Goal: Transaction & Acquisition: Obtain resource

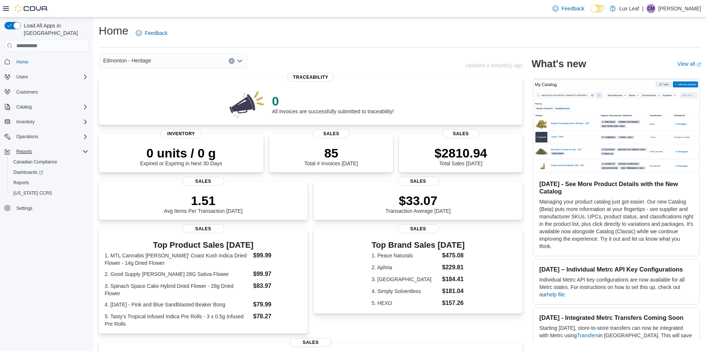
click at [38, 147] on div "Reports" at bounding box center [50, 151] width 75 height 9
click at [39, 147] on div "Reports" at bounding box center [50, 151] width 75 height 9
click at [27, 180] on span "Reports" at bounding box center [21, 183] width 16 height 6
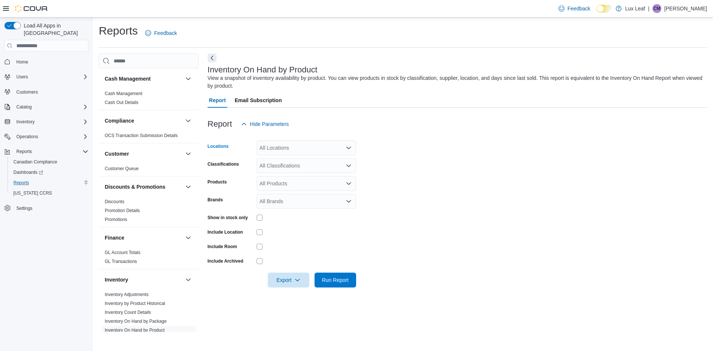
click at [347, 147] on icon "Open list of options" at bounding box center [349, 148] width 6 height 6
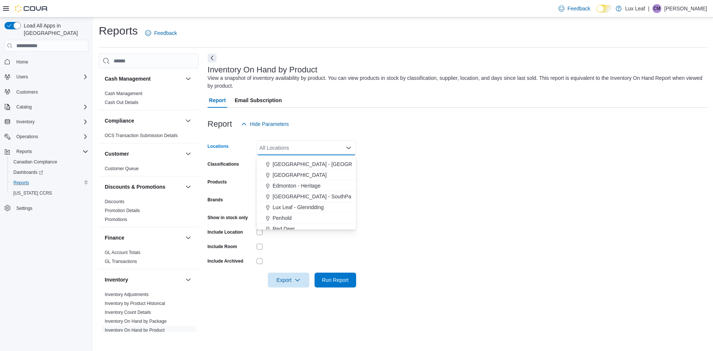
scroll to position [66, 0]
click at [314, 169] on span "Edmonton - Heritage" at bounding box center [297, 169] width 48 height 7
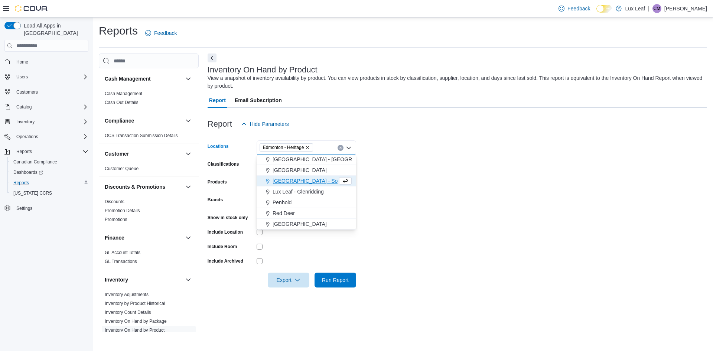
click at [458, 159] on form "Locations [GEOGRAPHIC_DATA] - Heritage Combo box. Selected. [GEOGRAPHIC_DATA] -…" at bounding box center [457, 209] width 499 height 156
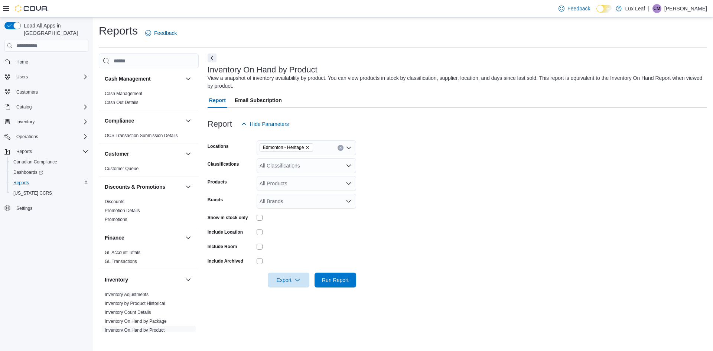
click at [350, 166] on icon "Open list of options" at bounding box center [349, 166] width 6 height 6
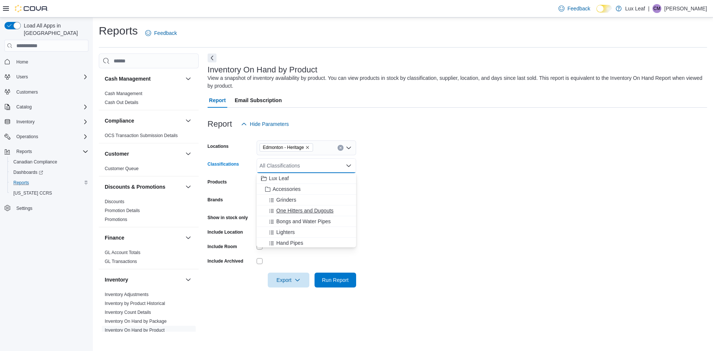
click at [308, 208] on span "One Hitters and Dugouts" at bounding box center [304, 210] width 57 height 7
click at [301, 233] on span "Hand Pipes" at bounding box center [289, 231] width 27 height 7
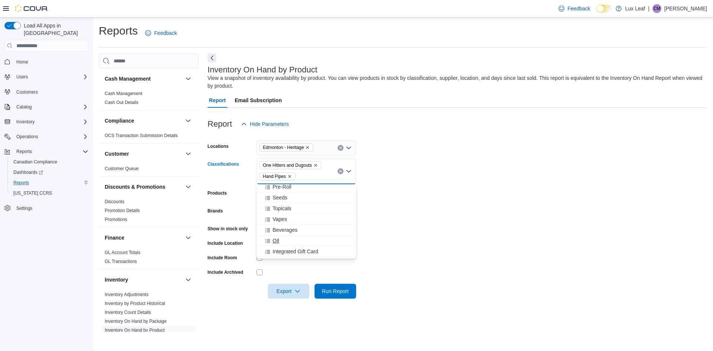
scroll to position [195, 0]
click at [296, 250] on span "Infused Pre-Rolls" at bounding box center [293, 252] width 40 height 7
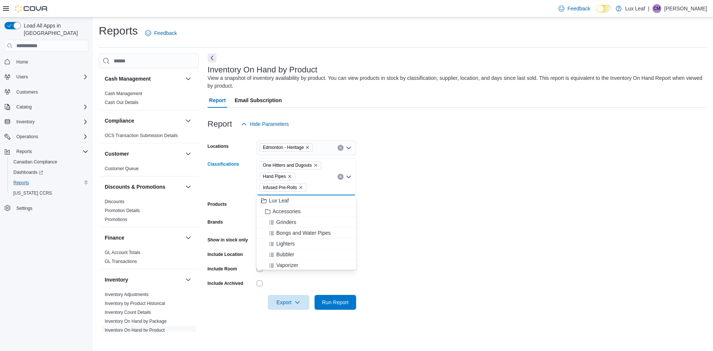
click at [415, 216] on form "Locations [GEOGRAPHIC_DATA] - Heritage Classifications One Hitters and Dugouts …" at bounding box center [457, 220] width 499 height 178
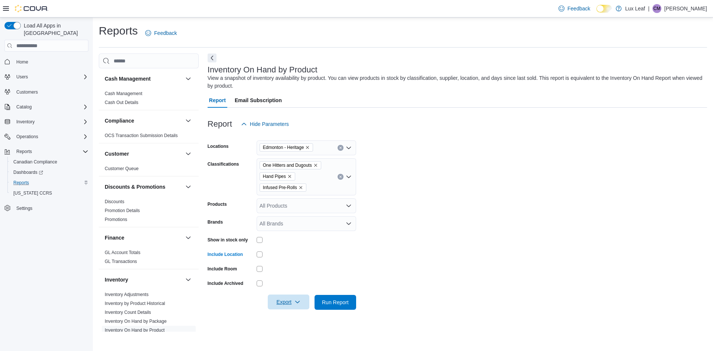
click at [292, 303] on span "Export" at bounding box center [288, 301] width 33 height 15
click at [290, 272] on span "Export to Csv" at bounding box center [289, 273] width 33 height 6
click at [268, 295] on button "Export" at bounding box center [289, 302] width 42 height 15
click at [348, 177] on icon "Open list of options" at bounding box center [348, 177] width 4 height 2
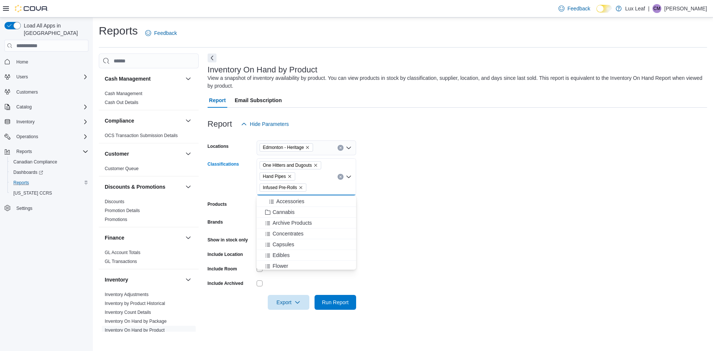
scroll to position [111, 0]
click at [292, 241] on span "Capsules" at bounding box center [284, 239] width 22 height 7
click at [289, 251] on div "OIl" at bounding box center [306, 253] width 91 height 7
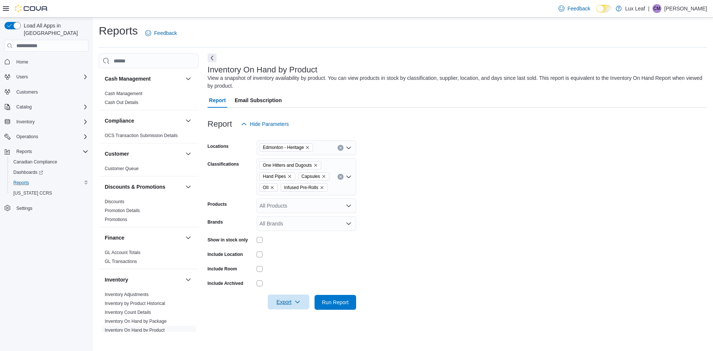
click at [296, 298] on span "Export" at bounding box center [288, 301] width 33 height 15
click at [301, 271] on span "Export to Csv" at bounding box center [289, 273] width 33 height 6
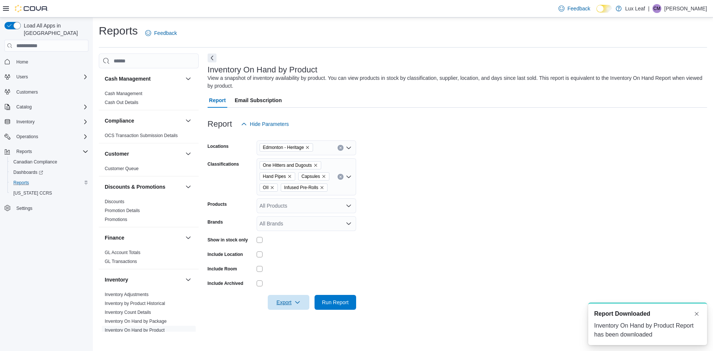
scroll to position [0, 0]
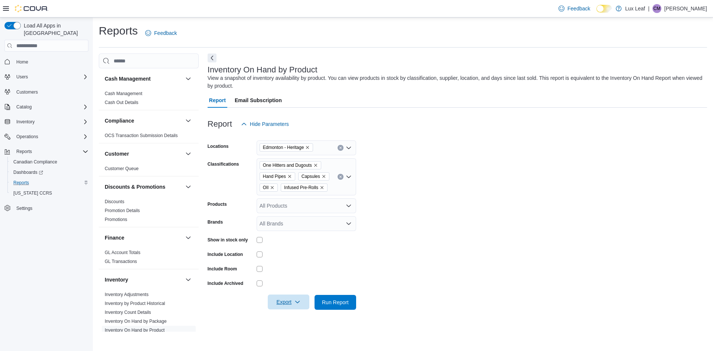
click at [296, 305] on icon "button" at bounding box center [297, 302] width 6 height 6
click at [300, 271] on span "Export to Csv" at bounding box center [289, 273] width 33 height 6
click at [25, 58] on span "Home" at bounding box center [22, 62] width 12 height 9
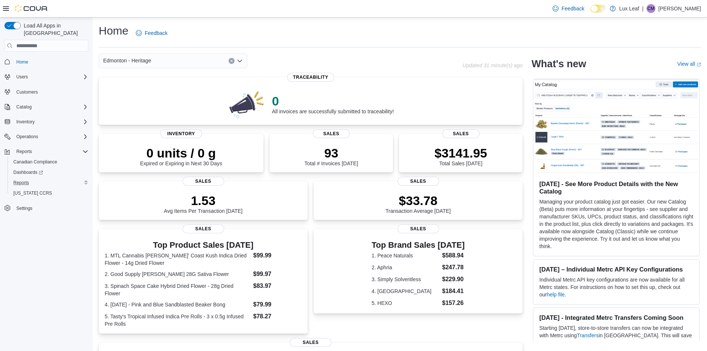
click at [604, 10] on icon at bounding box center [602, 9] width 4 height 4
